Goal: Navigation & Orientation: Find specific page/section

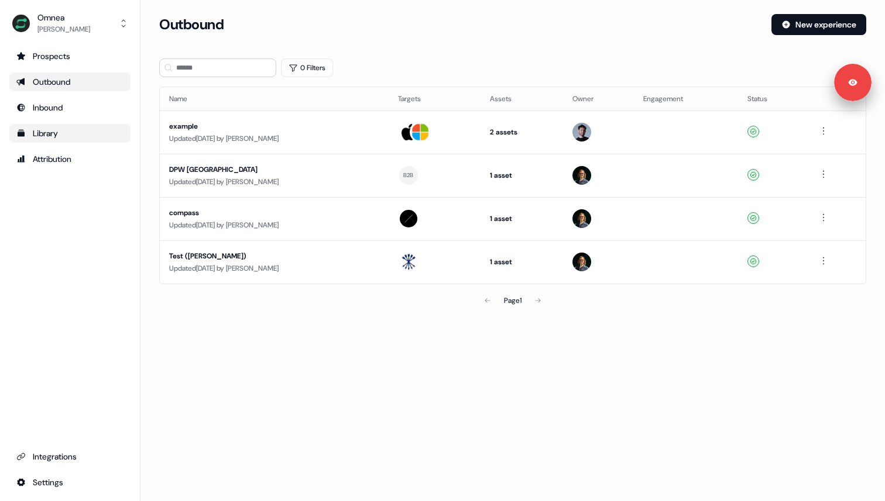
click at [44, 135] on div "Library" at bounding box center [69, 134] width 107 height 12
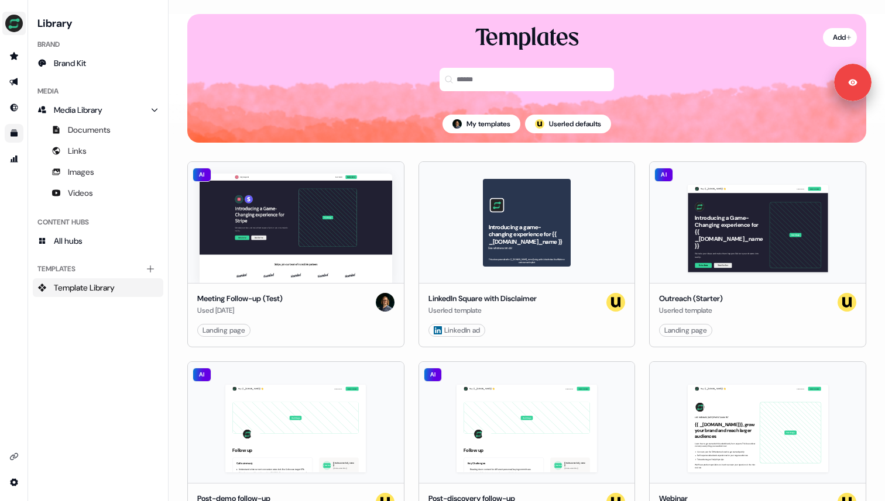
click at [18, 22] on img "side nav menu" at bounding box center [14, 23] width 19 height 19
click at [35, 99] on div "Logout" at bounding box center [60, 97] width 111 height 21
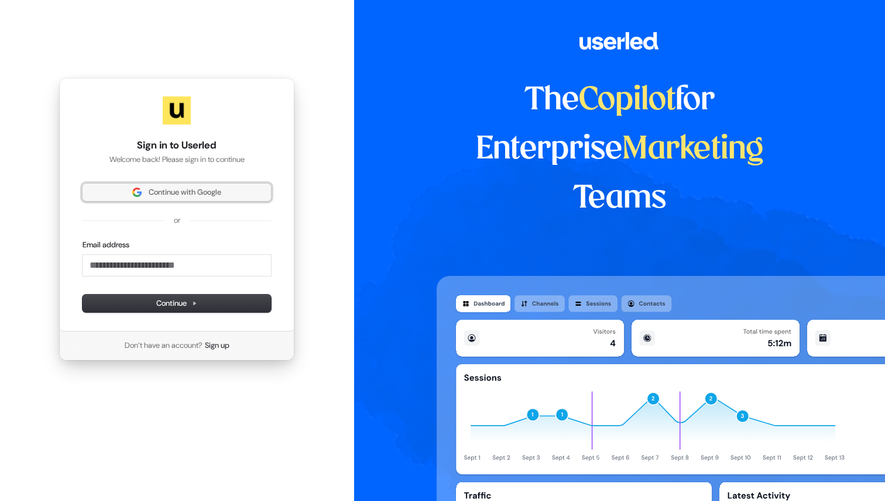
click at [177, 194] on span "Continue with Google" at bounding box center [185, 192] width 73 height 11
